Goal: Complete application form: Complete application form

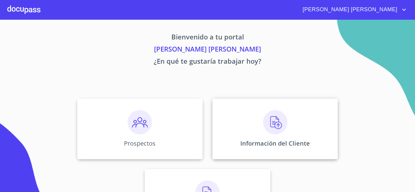
click at [266, 123] on img at bounding box center [275, 122] width 24 height 24
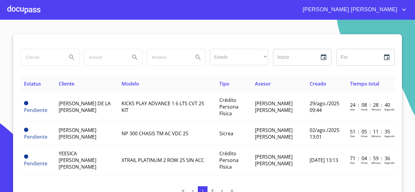
click at [35, 7] on div at bounding box center [23, 9] width 33 height 19
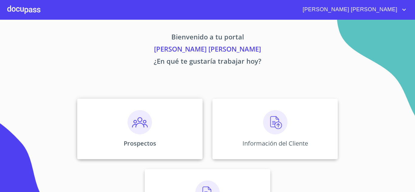
click at [148, 136] on div "Prospectos" at bounding box center [139, 129] width 125 height 61
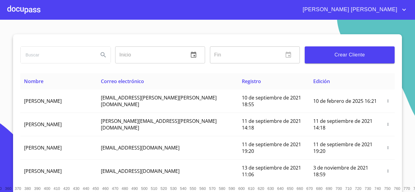
click at [327, 57] on span "Crear Cliente" at bounding box center [349, 55] width 80 height 8
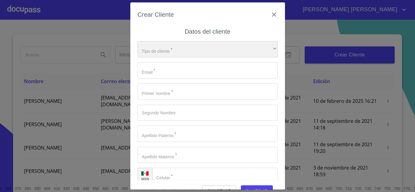
click at [202, 50] on div "​" at bounding box center [207, 49] width 140 height 16
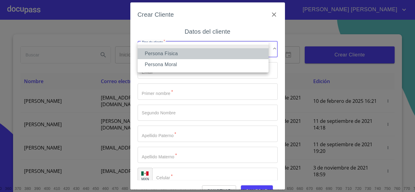
click at [201, 50] on li "Persona Física" at bounding box center [202, 53] width 131 height 11
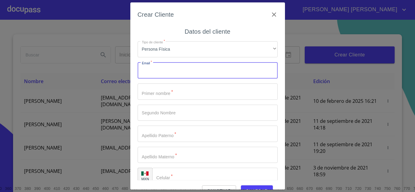
click at [201, 67] on input "Tipo de cliente   *" at bounding box center [207, 70] width 140 height 16
click at [180, 92] on input "Tipo de cliente   *" at bounding box center [207, 91] width 140 height 16
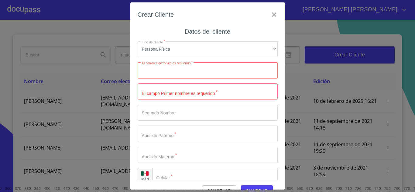
click at [163, 71] on input "Tipo de cliente   *" at bounding box center [207, 70] width 140 height 16
type input "[EMAIL_ADDRESS][DOMAIN_NAME]"
click at [173, 95] on input "Tipo de cliente   *" at bounding box center [207, 91] width 140 height 16
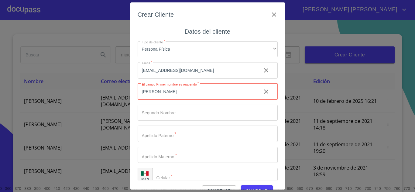
type input "[PERSON_NAME]"
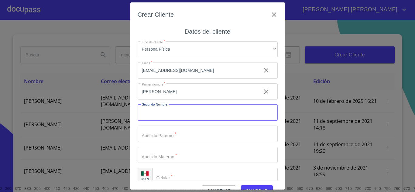
click at [168, 112] on input "Tipo de cliente   *" at bounding box center [207, 113] width 140 height 16
type input "[PERSON_NAME]"
click at [166, 134] on input "Tipo de cliente   *" at bounding box center [207, 134] width 140 height 16
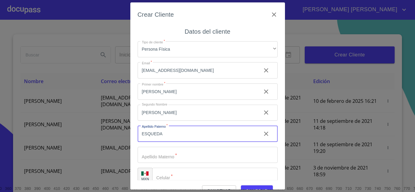
type input "ESQUEDA"
click at [168, 155] on input "Tipo de cliente   *" at bounding box center [207, 155] width 140 height 16
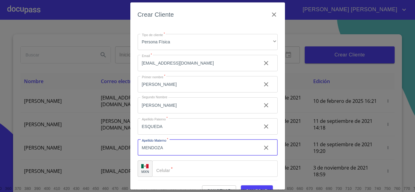
scroll to position [9, 0]
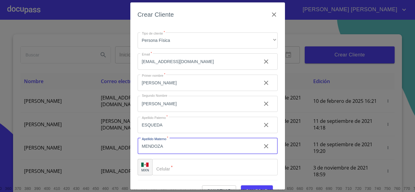
type input "MENDOZA"
click at [187, 167] on input "Tipo de cliente   *" at bounding box center [214, 167] width 125 height 16
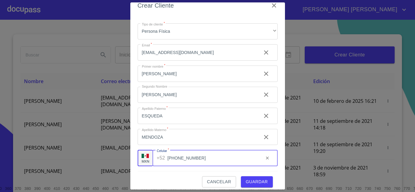
scroll to position [14, 0]
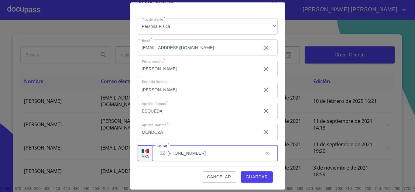
type input "[PHONE_NUMBER]"
click at [246, 176] on span "Guardar" at bounding box center [257, 177] width 22 height 8
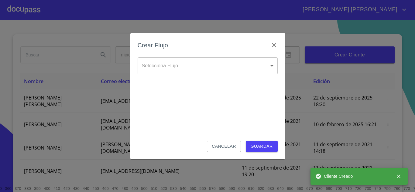
click at [195, 70] on body "[PERSON_NAME] [PERSON_NAME] ​ Fin ​ Crear Cliente Nombre Correo electrónico Reg…" at bounding box center [207, 96] width 415 height 192
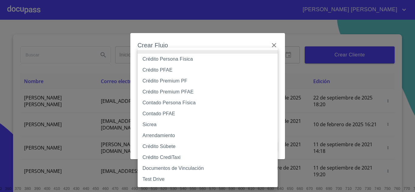
click at [192, 61] on li "Crédito Persona Física" at bounding box center [207, 59] width 140 height 11
type input "6009fb3c7d1714eb8809aa97"
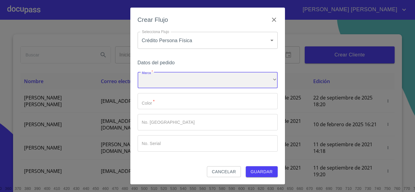
click at [180, 83] on div "​" at bounding box center [207, 80] width 140 height 16
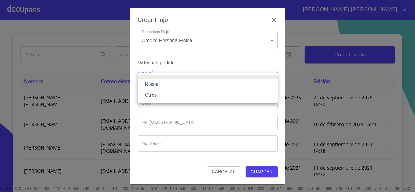
click at [180, 83] on li "Nissan" at bounding box center [207, 84] width 140 height 11
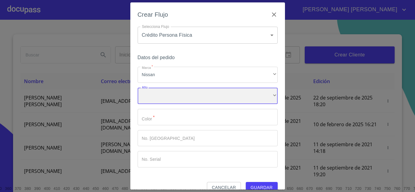
click at [185, 97] on div "​" at bounding box center [207, 96] width 140 height 16
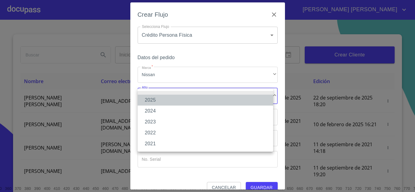
click at [185, 101] on li "2025" at bounding box center [204, 100] width 135 height 11
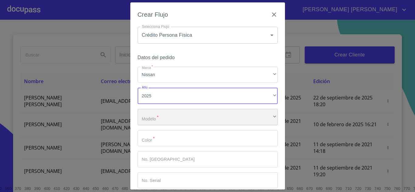
click at [188, 119] on div "​" at bounding box center [207, 117] width 140 height 16
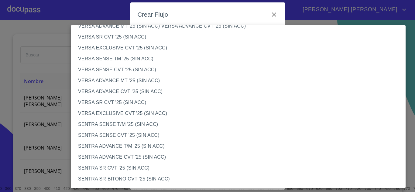
scroll to position [273, 0]
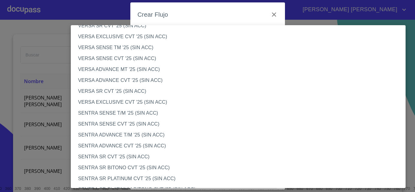
click at [145, 147] on li "SENTRA ADVANCE CVT '25 (SIN ACC)" at bounding box center [240, 146] width 339 height 11
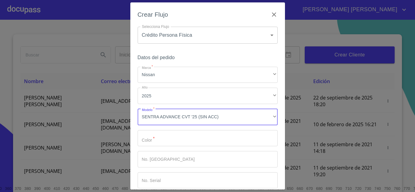
click at [155, 138] on input "Marca   *" at bounding box center [207, 138] width 140 height 16
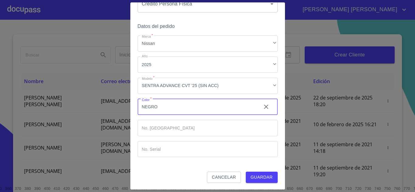
scroll to position [32, 0]
type input "NEGRO"
click at [250, 176] on span "Guardar" at bounding box center [261, 177] width 22 height 8
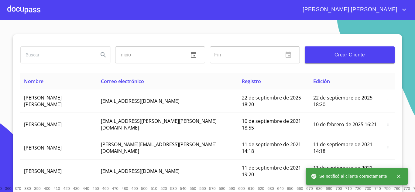
click at [20, 10] on div at bounding box center [23, 9] width 33 height 19
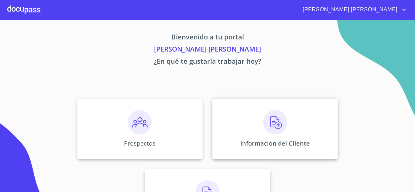
click at [271, 127] on img at bounding box center [275, 122] width 24 height 24
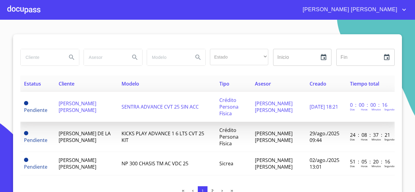
click at [76, 108] on span "[PERSON_NAME] [PERSON_NAME]" at bounding box center [78, 106] width 38 height 13
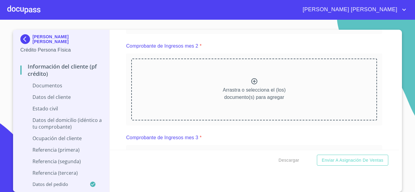
scroll to position [469, 0]
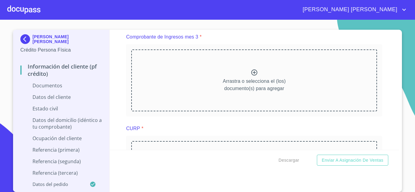
click at [397, 126] on div "[PERSON_NAME] [PERSON_NAME] Crédito Persona Física Información del cliente (PF …" at bounding box center [207, 111] width 389 height 162
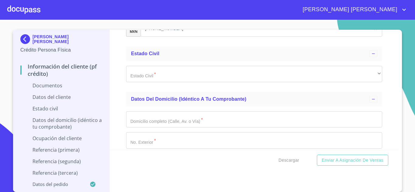
scroll to position [1016, 0]
